Goal: Task Accomplishment & Management: Use online tool/utility

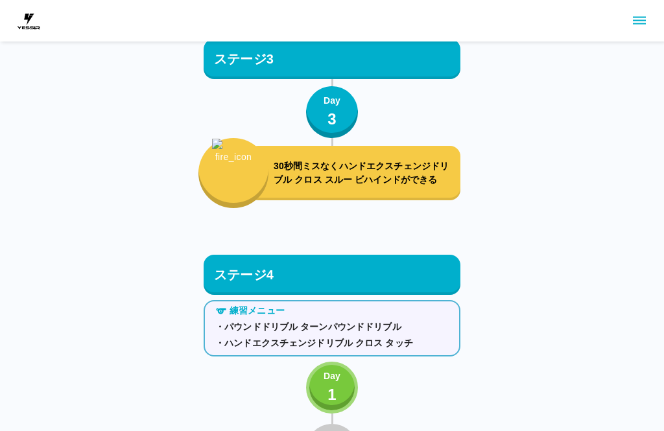
scroll to position [3168, 0]
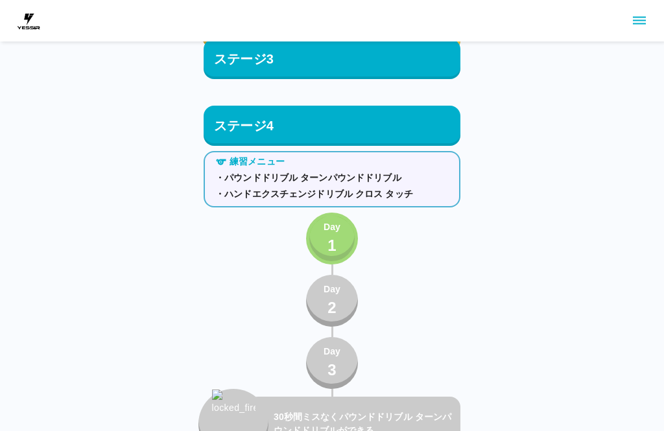
click at [342, 239] on button "Day 1" at bounding box center [332, 239] width 52 height 52
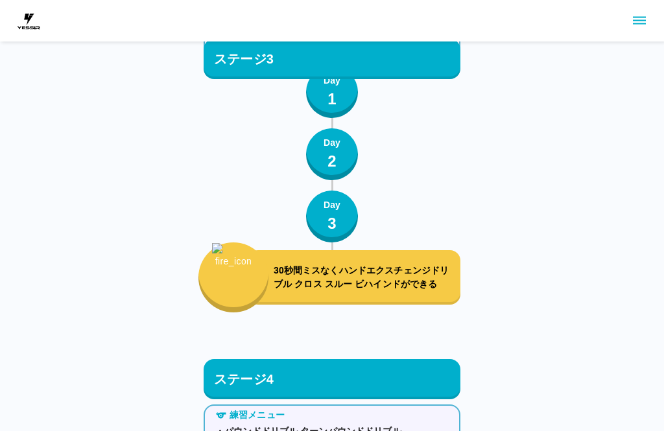
click at [349, 232] on button "Day 3" at bounding box center [332, 217] width 52 height 52
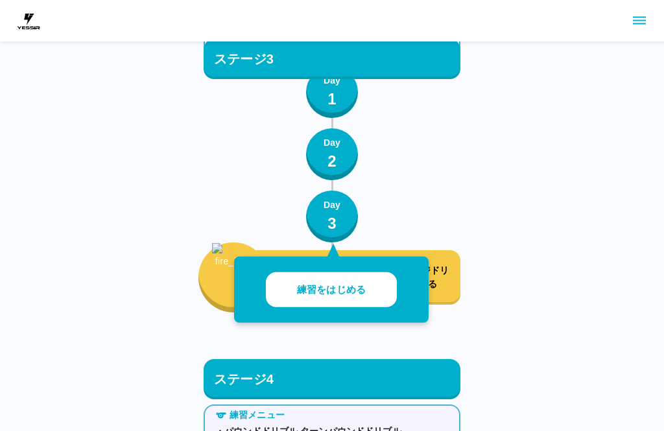
scroll to position [2914, 0]
click at [336, 220] on div "Day 3" at bounding box center [331, 216] width 17 height 37
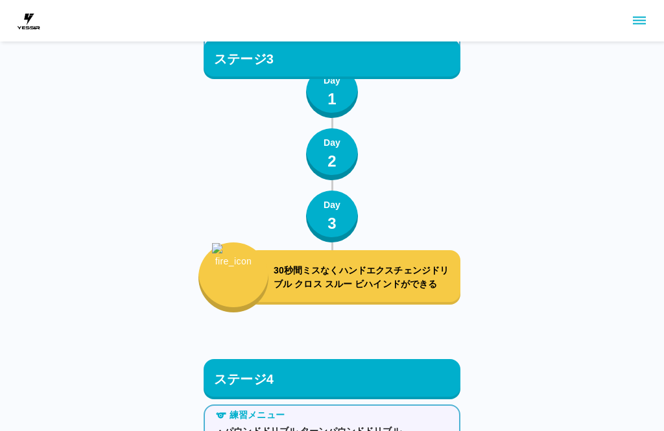
click at [387, 283] on p "30秒間ミスなくハンドエクスチェンジドリブル クロス スルー ビハインドができる" at bounding box center [364, 277] width 181 height 27
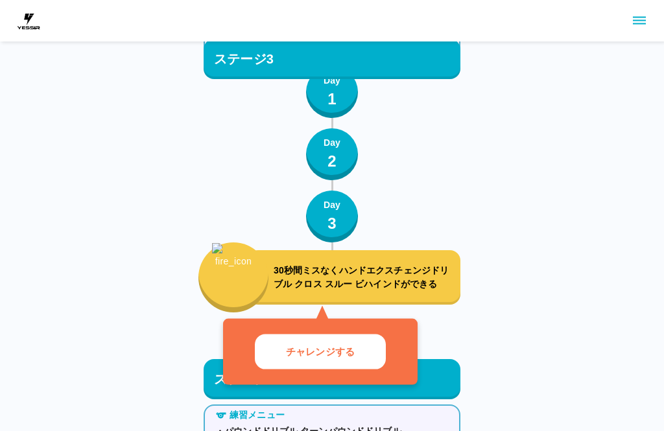
click at [423, 274] on p "30秒間ミスなくハンドエクスチェンジドリブル クロス スルー ビハインドができる" at bounding box center [364, 277] width 181 height 27
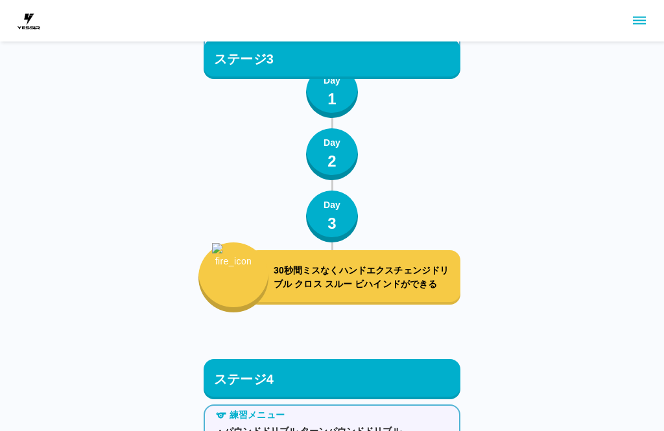
click at [412, 254] on div "30秒間ミスなくハンドエクスチェンジドリブル クロス スルー ビハインドができる" at bounding box center [354, 277] width 213 height 54
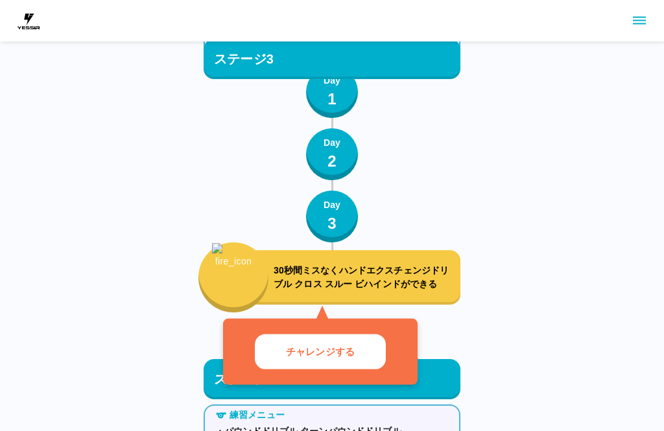
click at [436, 210] on div "練習メニュー ・ハンドエクスチェンジドリブル クロス スルー ビハインド Day 1 Day 2 Day 3 30秒間ミスなくハンドエクスチェンジドリブル ク…" at bounding box center [332, 164] width 257 height 297
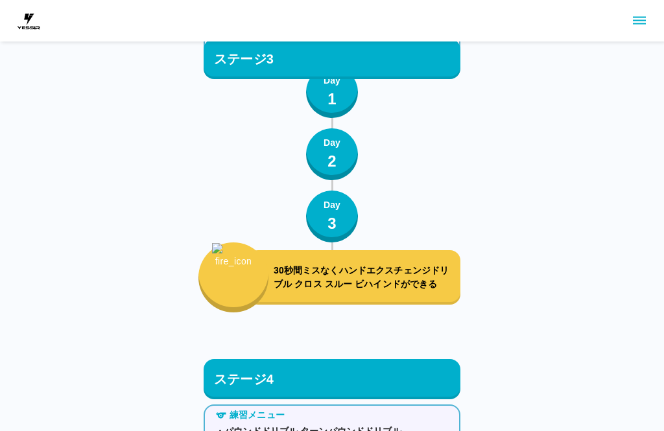
click at [351, 234] on button "Day 3" at bounding box center [332, 217] width 52 height 52
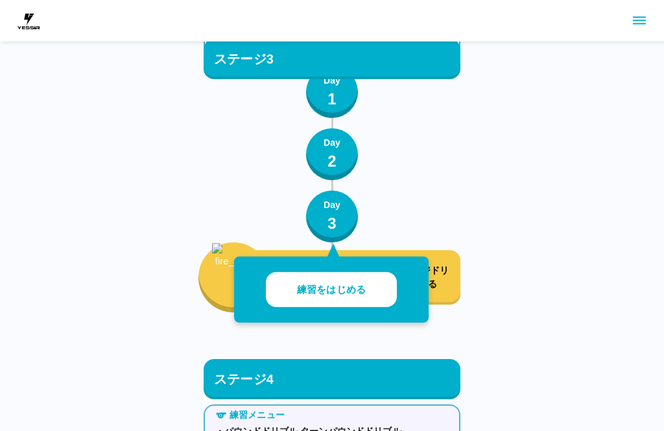
click at [439, 289] on p "30秒間ミスなくハンドエクスチェンジドリブル クロス スルー ビハインドができる" at bounding box center [364, 277] width 181 height 27
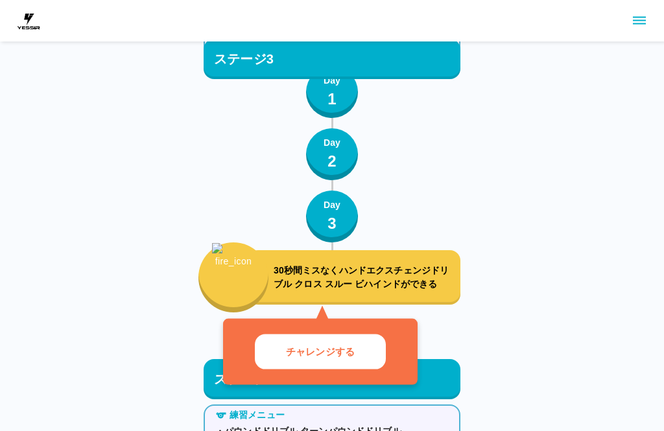
click at [441, 288] on p "30秒間ミスなくハンドエクスチェンジドリブル クロス スルー ビハインドができる" at bounding box center [364, 277] width 181 height 27
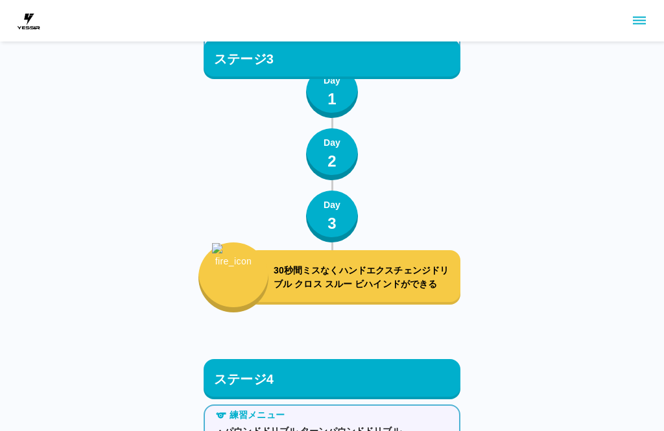
click at [397, 270] on p "30秒間ミスなくハンドエクスチェンジドリブル クロス スルー ビハインドができる" at bounding box center [364, 277] width 181 height 27
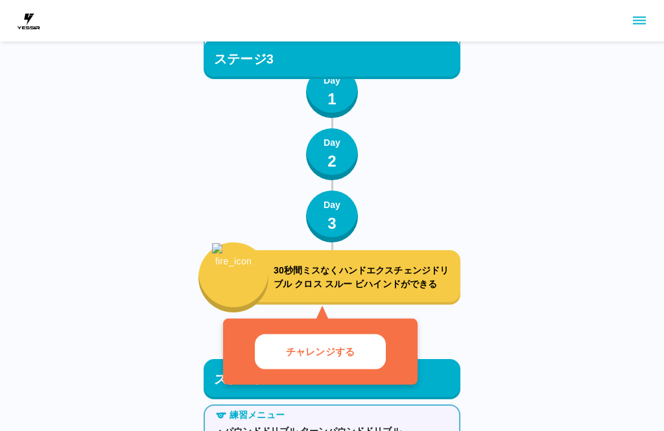
click at [358, 348] on button "チャレンジする" at bounding box center [320, 352] width 131 height 36
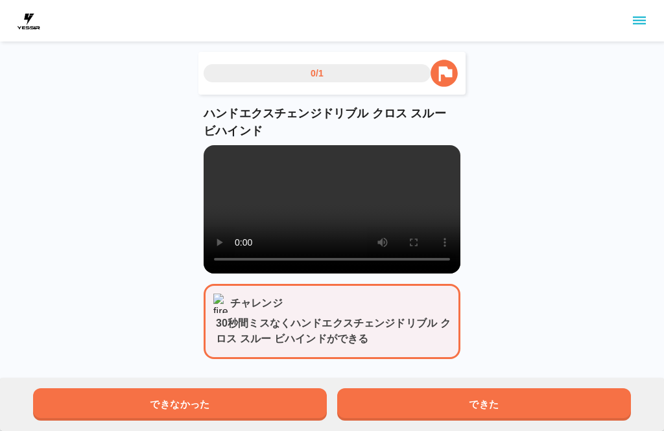
click at [332, 220] on video at bounding box center [332, 209] width 257 height 128
click at [220, 159] on video at bounding box center [332, 209] width 257 height 128
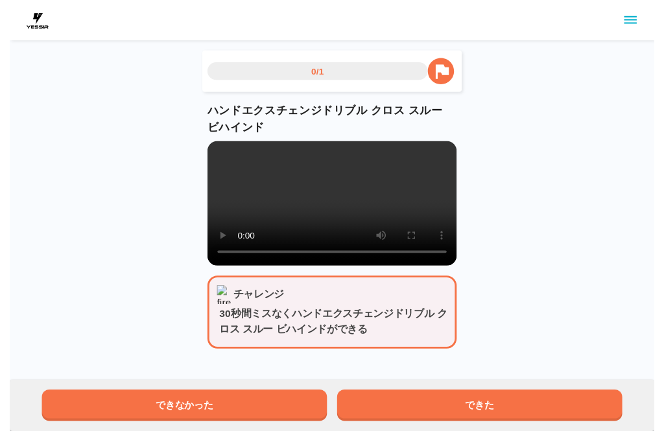
scroll to position [13, 0]
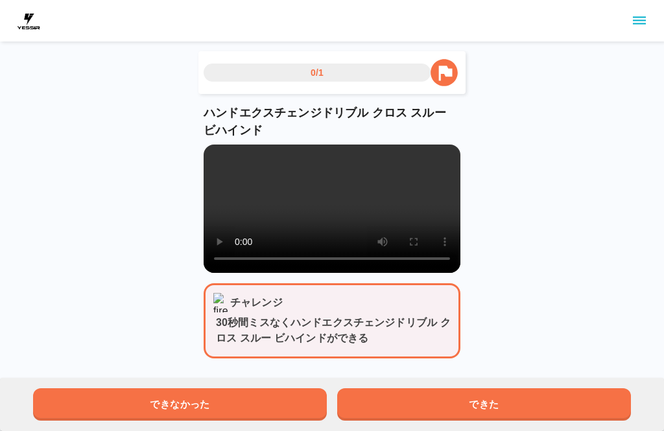
click at [417, 222] on video at bounding box center [332, 209] width 257 height 128
click at [245, 152] on video at bounding box center [332, 209] width 257 height 128
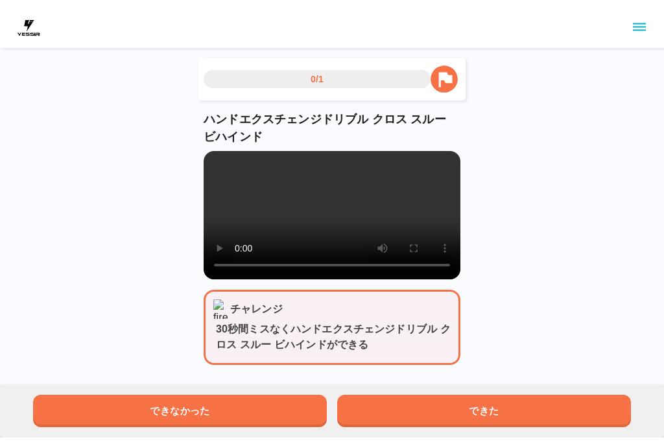
scroll to position [0, 0]
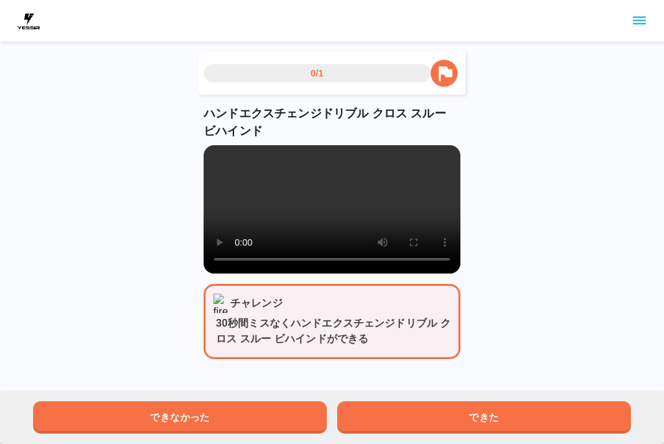
click at [220, 163] on video at bounding box center [332, 209] width 257 height 128
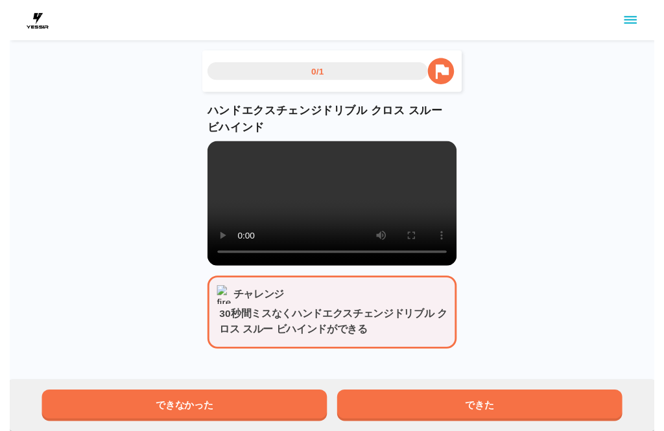
scroll to position [13, 0]
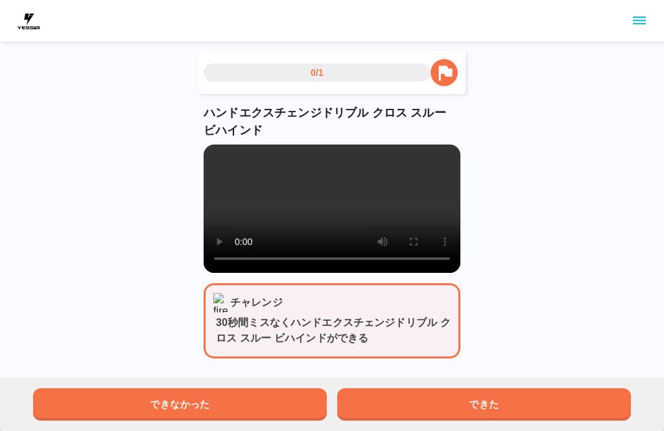
click at [212, 145] on video at bounding box center [332, 209] width 257 height 128
click at [452, 401] on button "できた" at bounding box center [484, 404] width 294 height 32
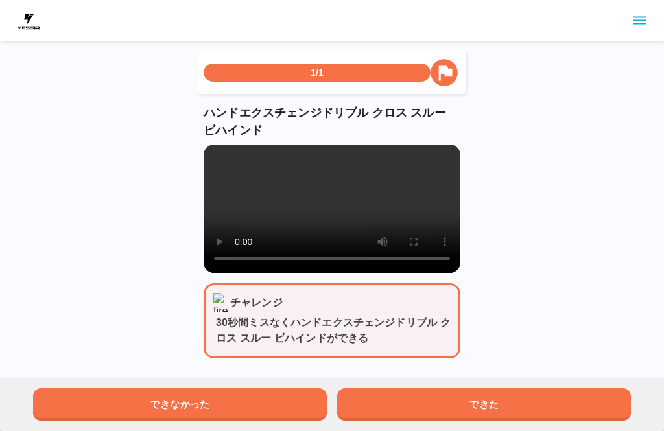
scroll to position [0, 0]
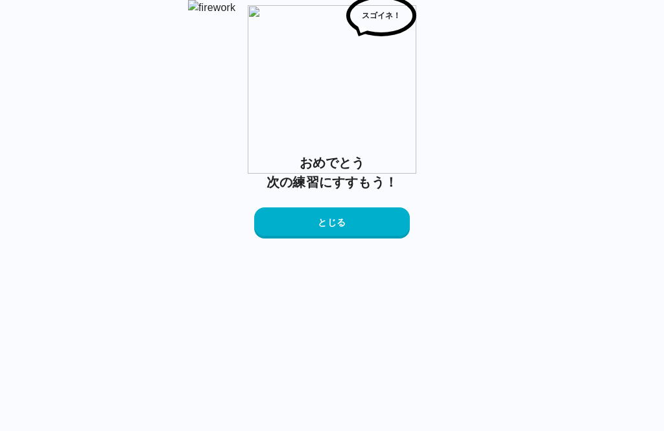
click at [374, 239] on button "とじる" at bounding box center [332, 222] width 156 height 31
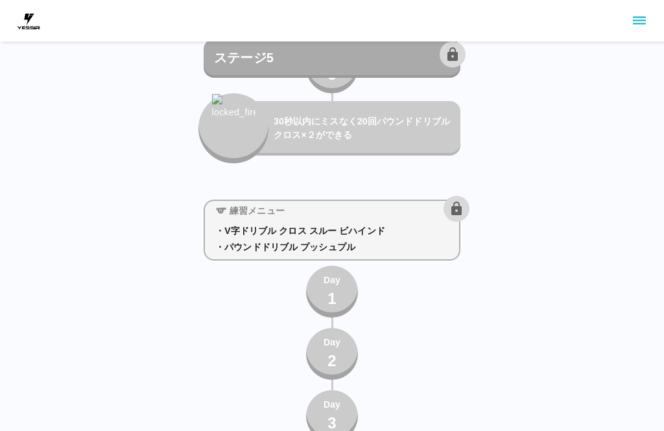
scroll to position [4547, 0]
